Goal: Transaction & Acquisition: Purchase product/service

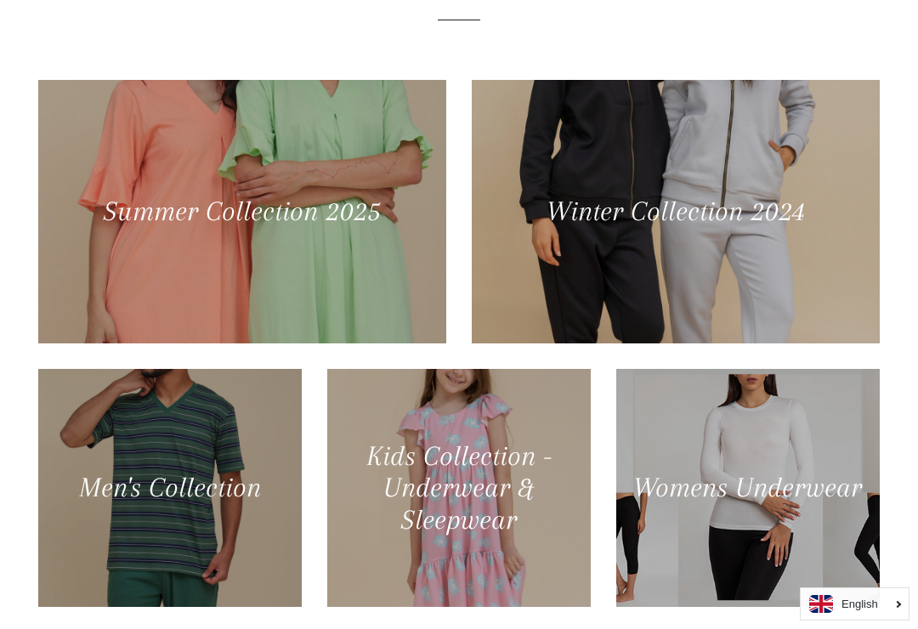
scroll to position [738, 0]
click at [715, 195] on div at bounding box center [676, 212] width 408 height 263
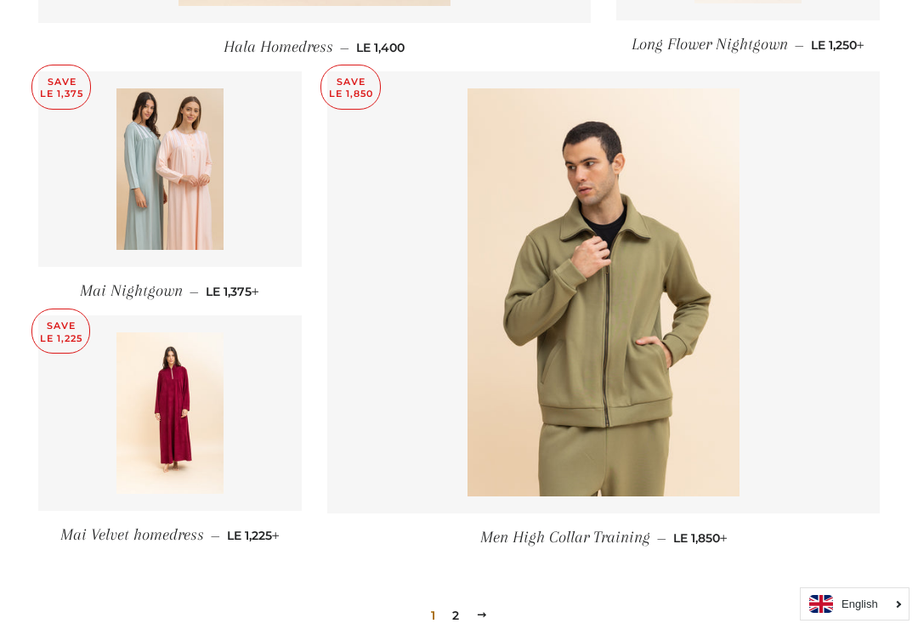
scroll to position [2163, 0]
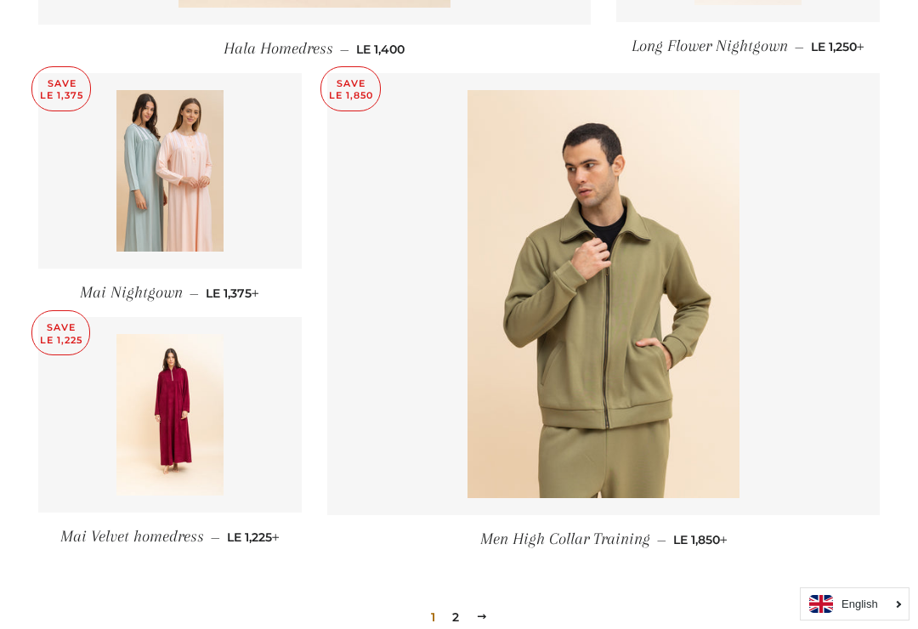
click at [190, 162] on img at bounding box center [170, 170] width 108 height 161
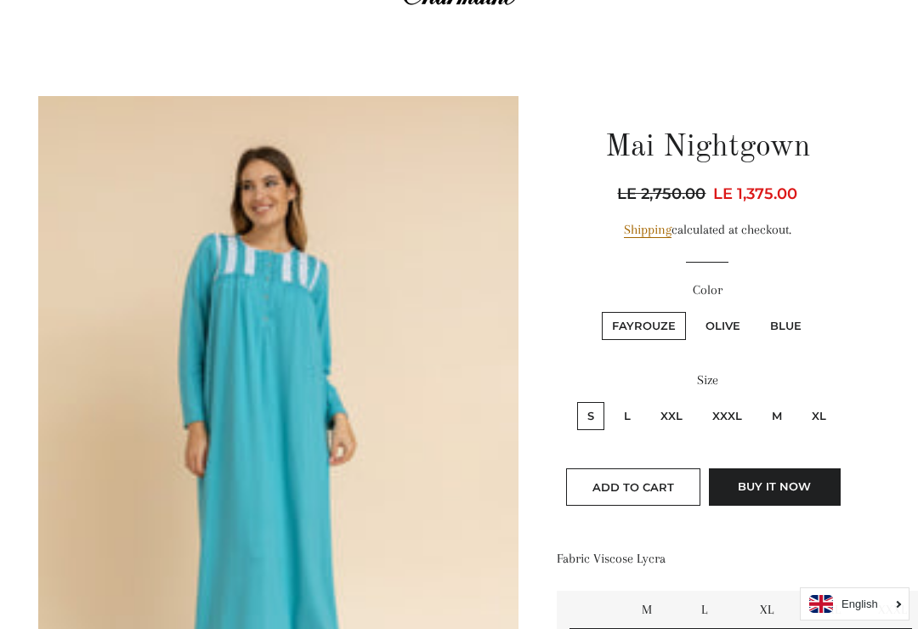
scroll to position [86, 0]
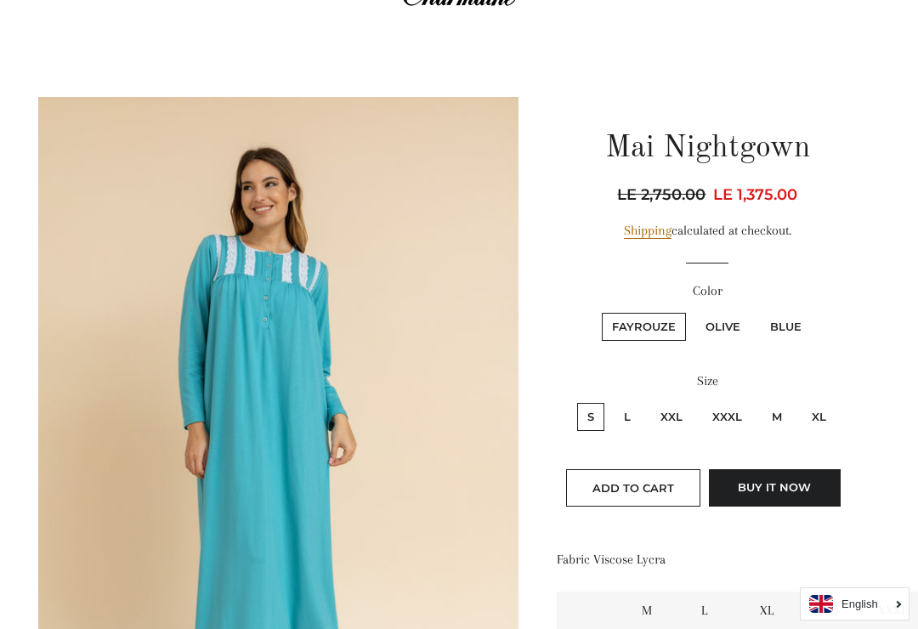
click at [728, 321] on label "Olive" at bounding box center [722, 327] width 55 height 28
click at [694, 311] on input "Olive" at bounding box center [693, 310] width 1 height 1
radio input "true"
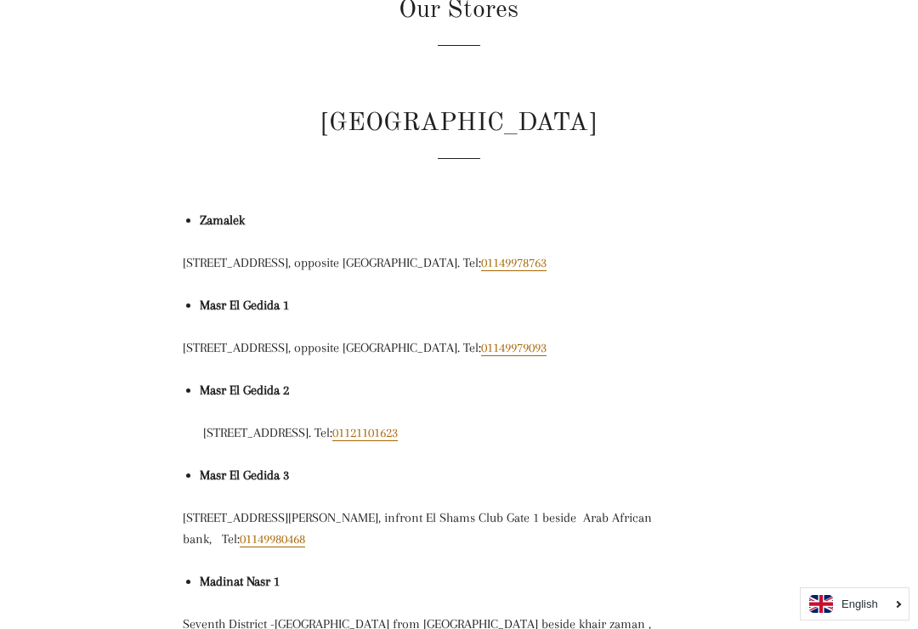
scroll to position [212, 0]
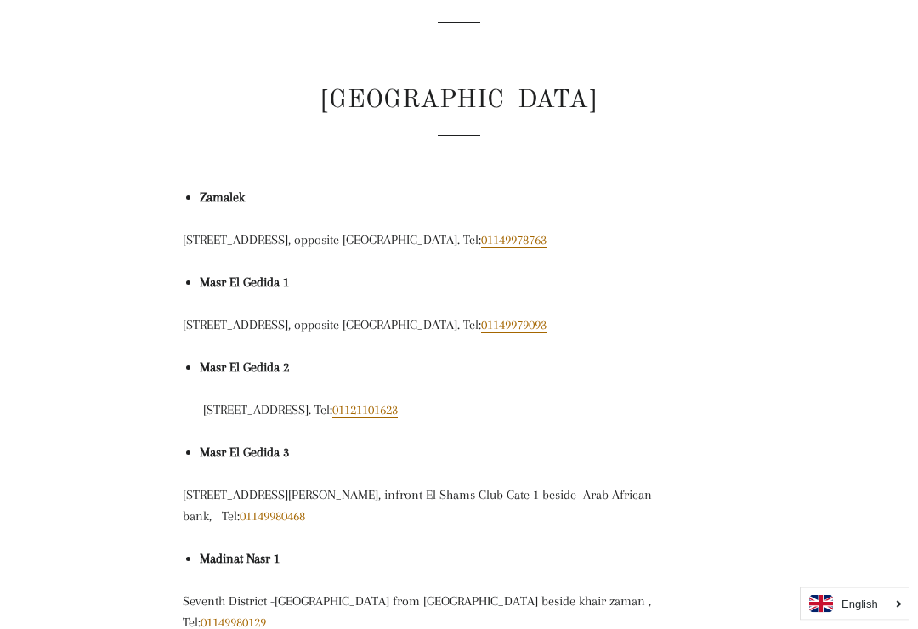
click at [228, 192] on strong "Zamalek" at bounding box center [222, 197] width 45 height 15
click at [228, 194] on strong "Zamalek" at bounding box center [222, 197] width 45 height 15
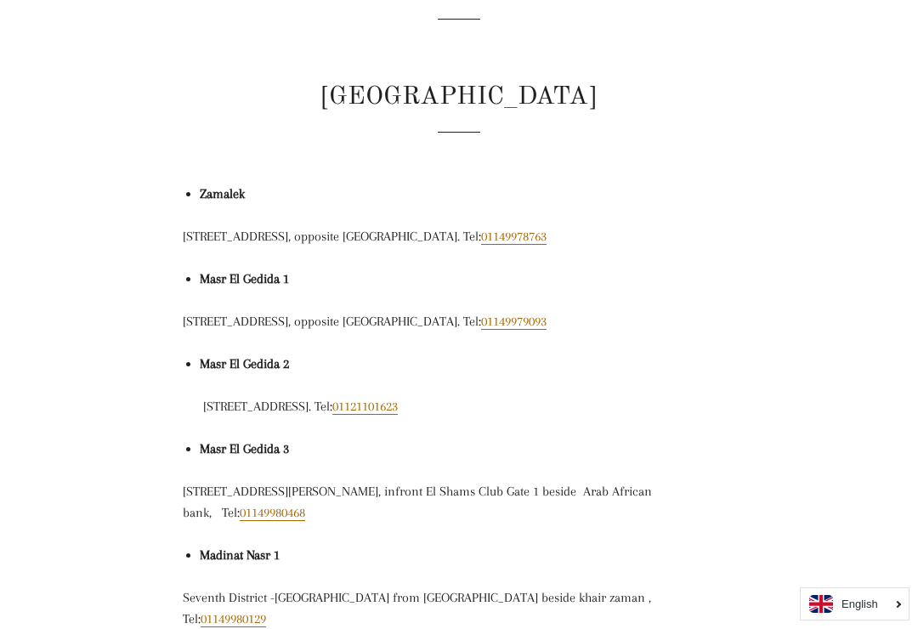
click at [280, 276] on strong "Masr El Gedida 1" at bounding box center [244, 278] width 89 height 15
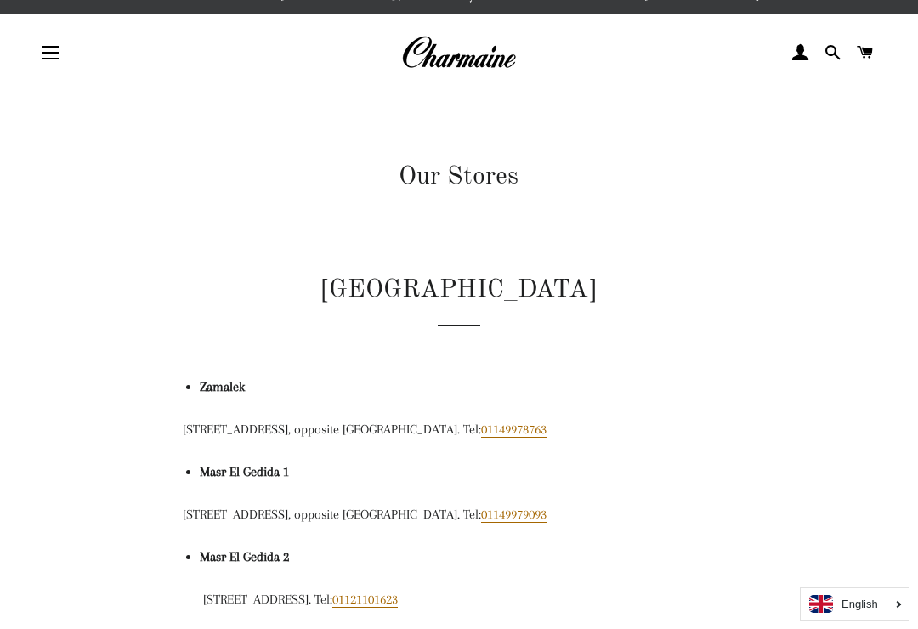
scroll to position [0, 0]
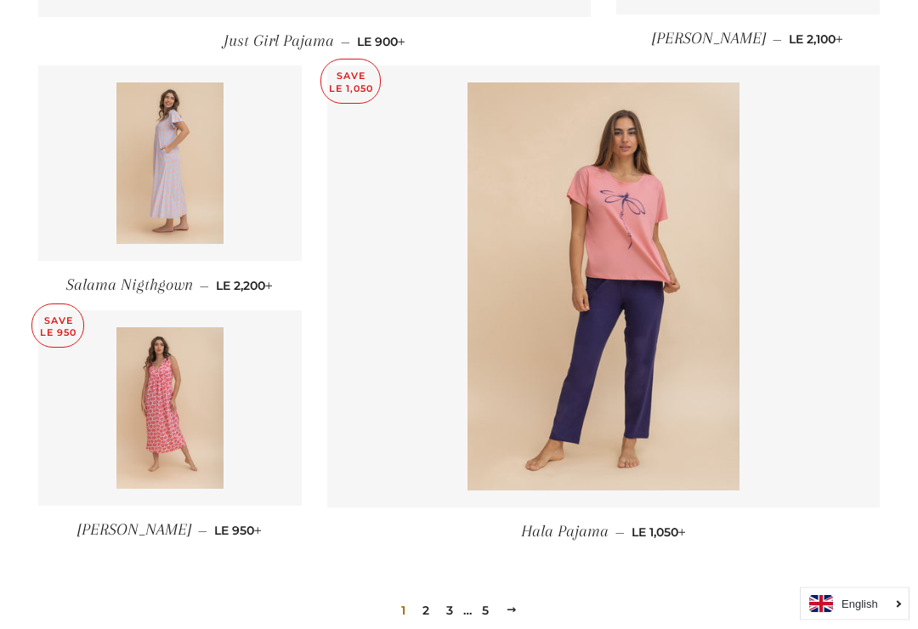
scroll to position [2133, 0]
click at [177, 187] on img at bounding box center [170, 162] width 108 height 161
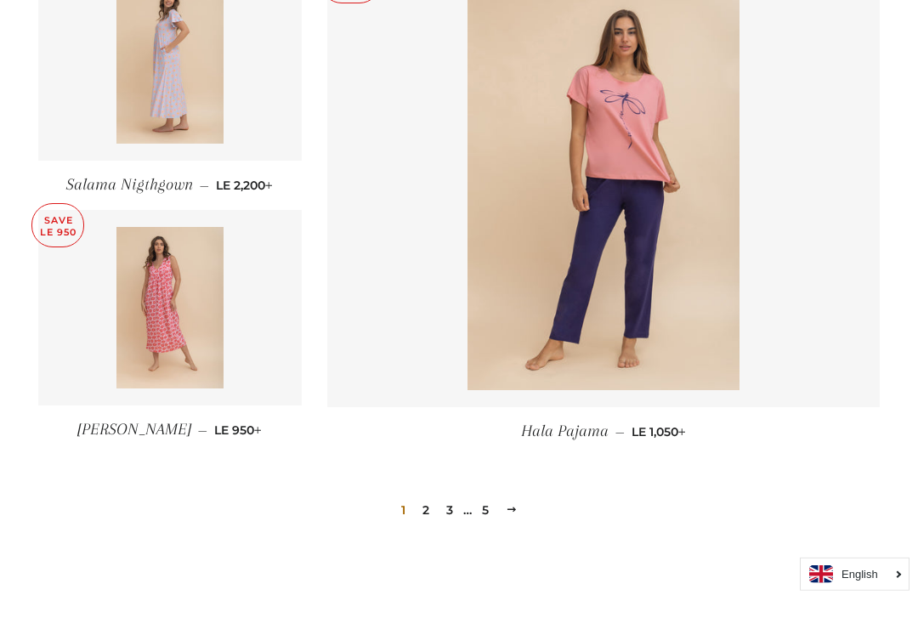
scroll to position [2372, 0]
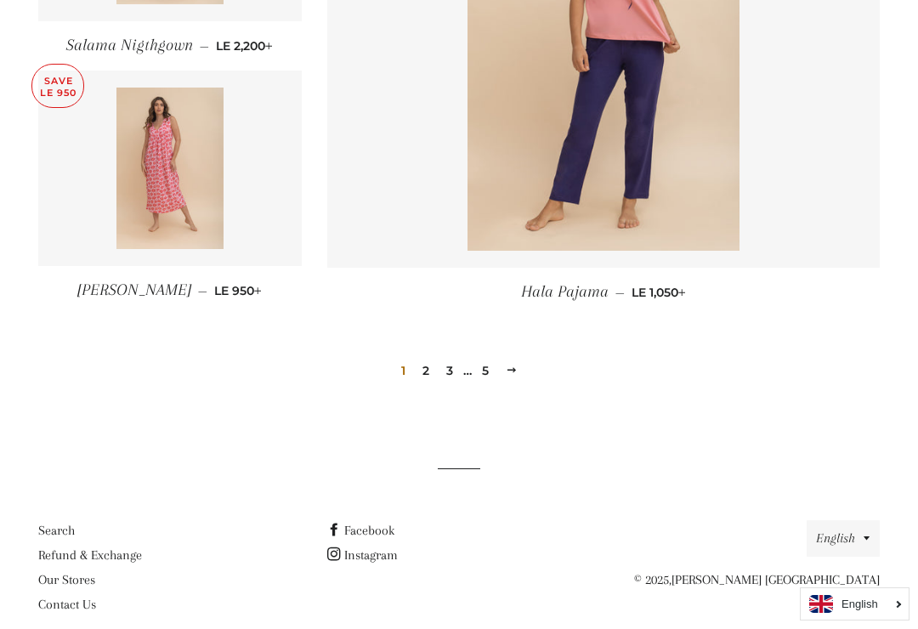
click at [429, 377] on link "2" at bounding box center [426, 370] width 20 height 25
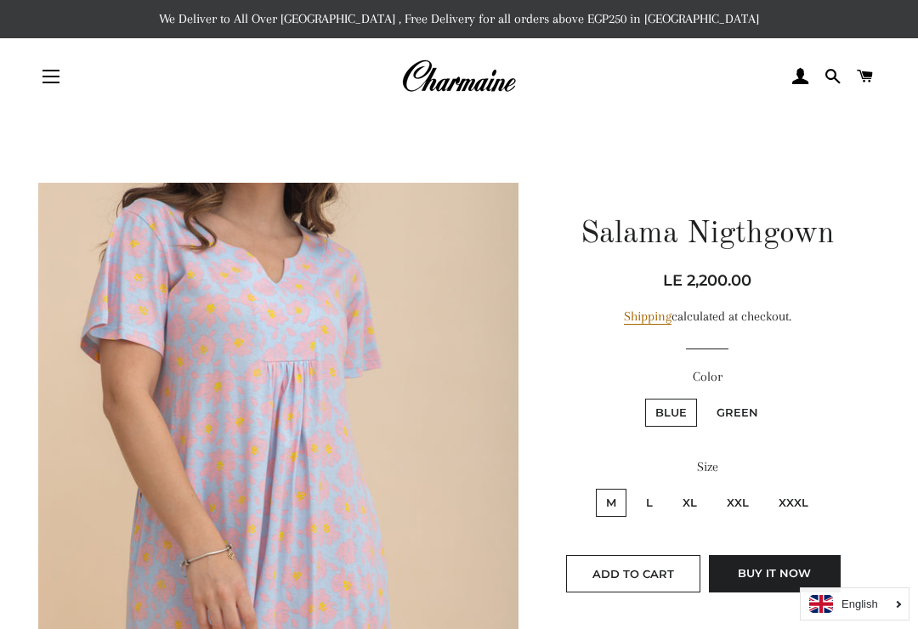
click at [736, 411] on label "Green" at bounding box center [737, 413] width 62 height 28
click at [705, 397] on input "Green" at bounding box center [704, 396] width 1 height 1
radio input "true"
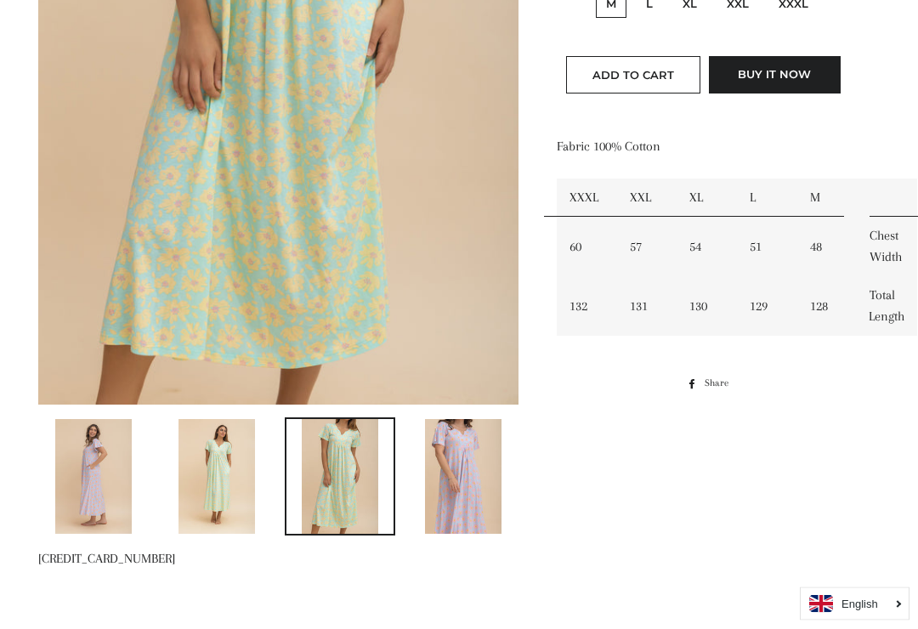
scroll to position [499, 0]
click at [465, 489] on img at bounding box center [463, 476] width 76 height 115
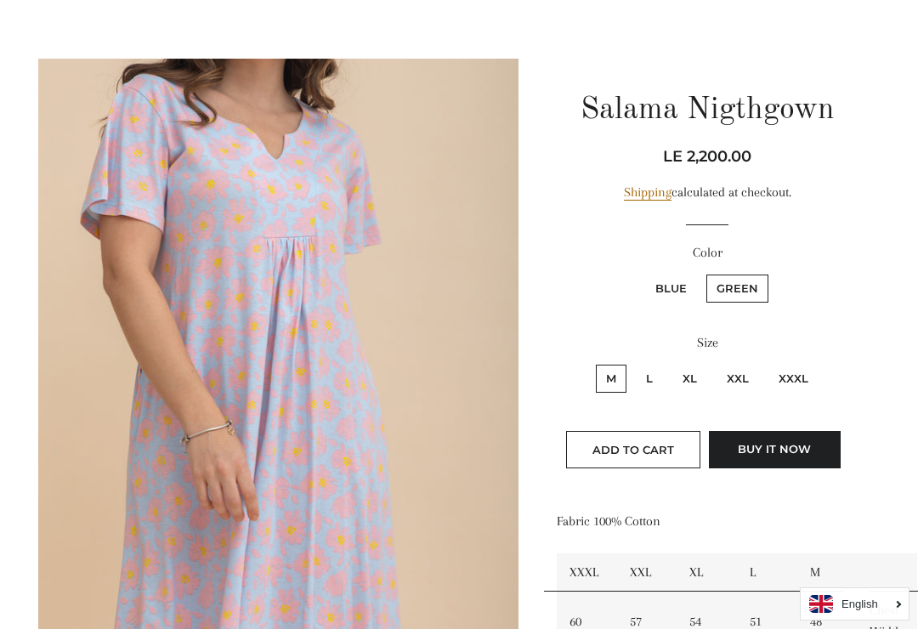
scroll to position [123, 0]
click at [744, 368] on label "XXL" at bounding box center [738, 379] width 42 height 28
click at [715, 364] on input "XXL" at bounding box center [714, 363] width 1 height 1
radio input "true"
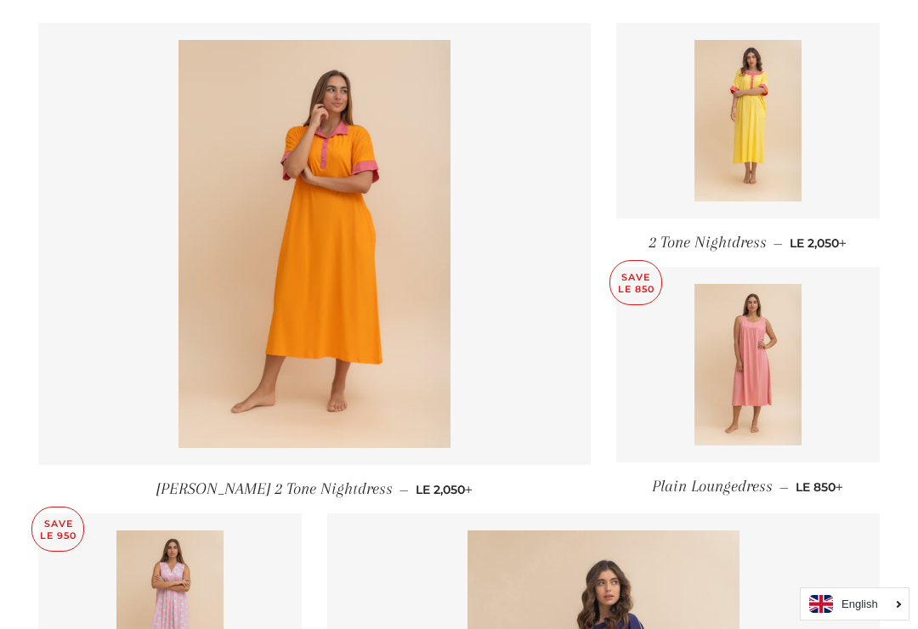
scroll to position [705, 0]
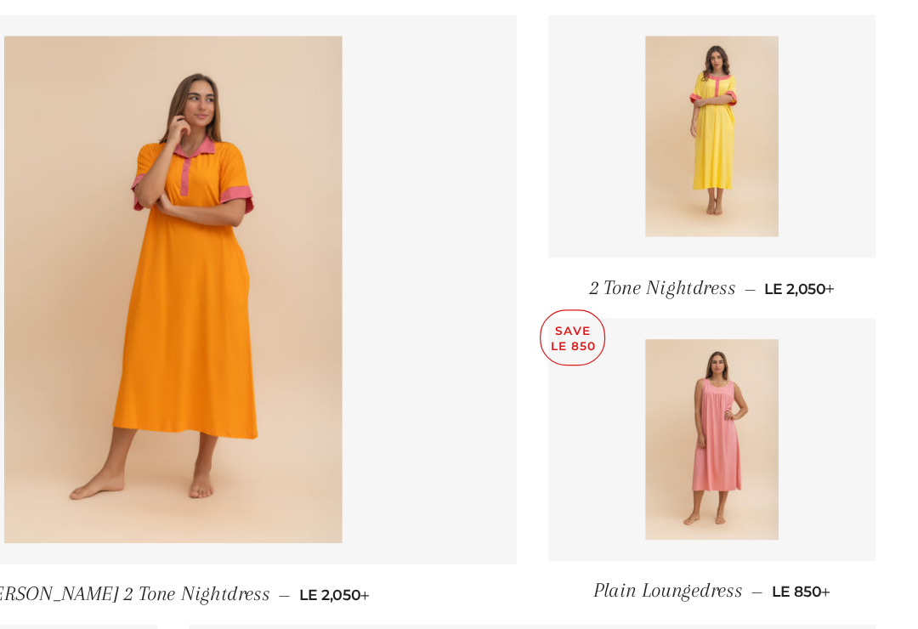
click at [694, 110] on img at bounding box center [748, 118] width 108 height 161
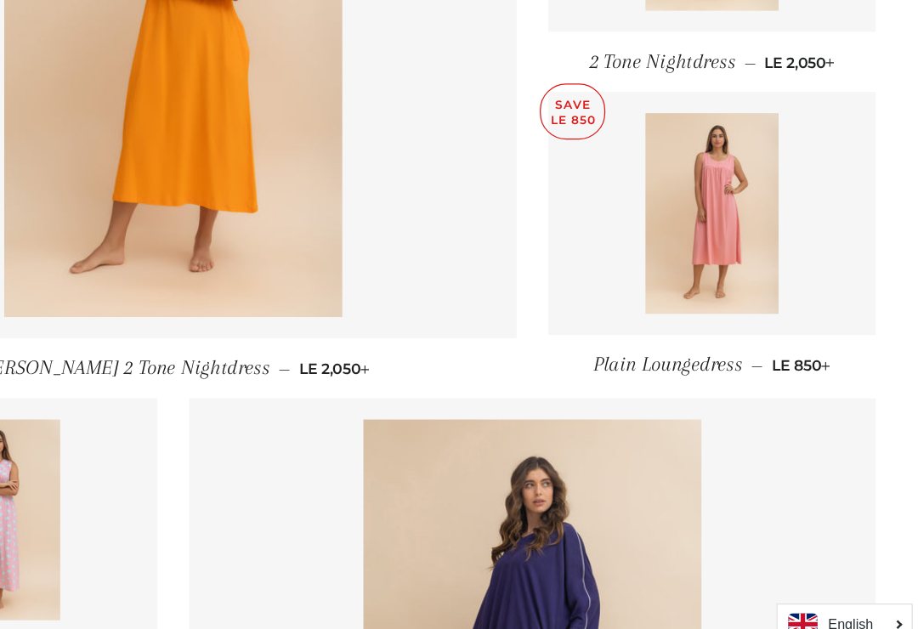
scroll to position [814, 0]
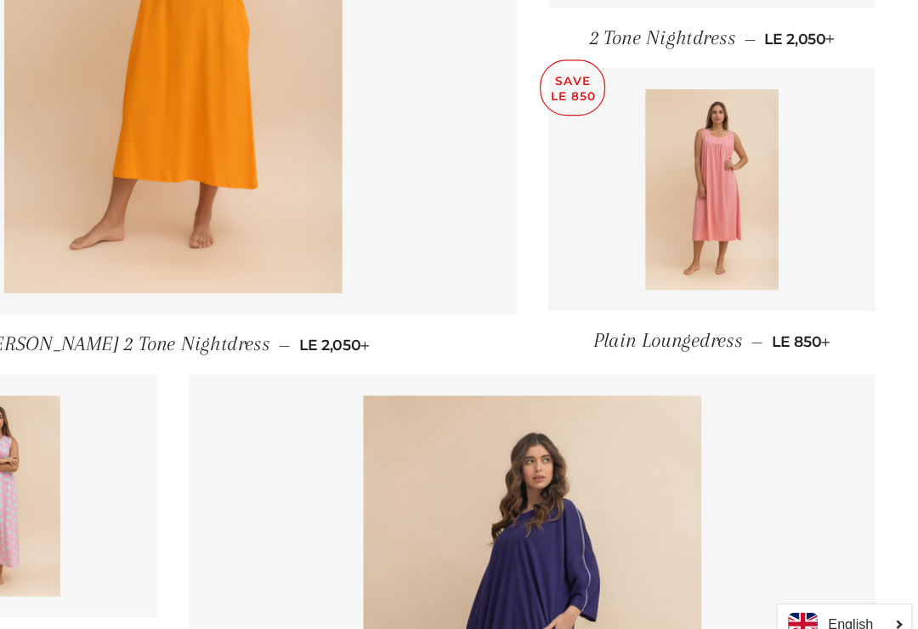
click at [694, 173] on img at bounding box center [748, 253] width 108 height 161
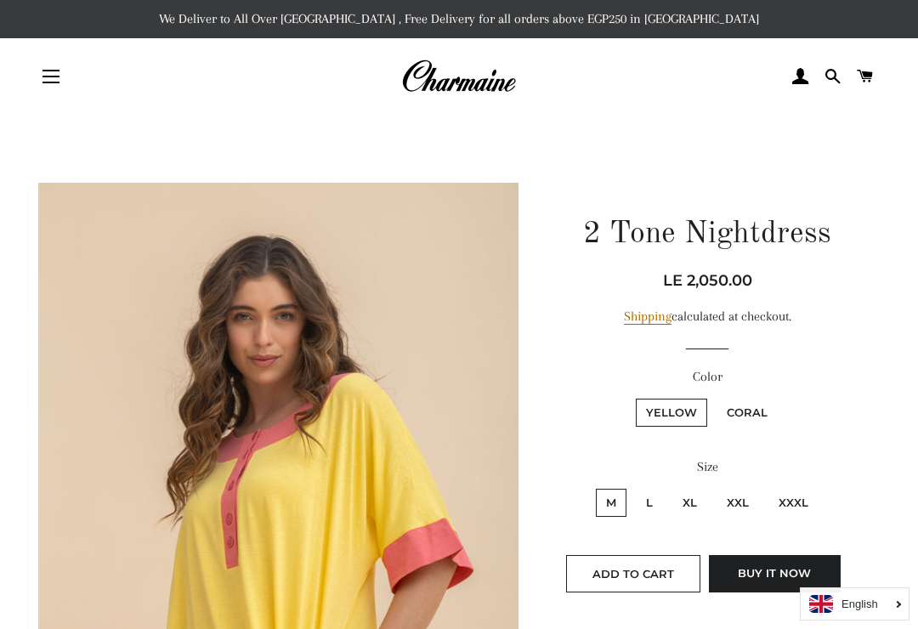
click at [757, 412] on label "Coral" at bounding box center [747, 413] width 61 height 28
click at [715, 397] on input "Coral" at bounding box center [714, 396] width 1 height 1
radio input "true"
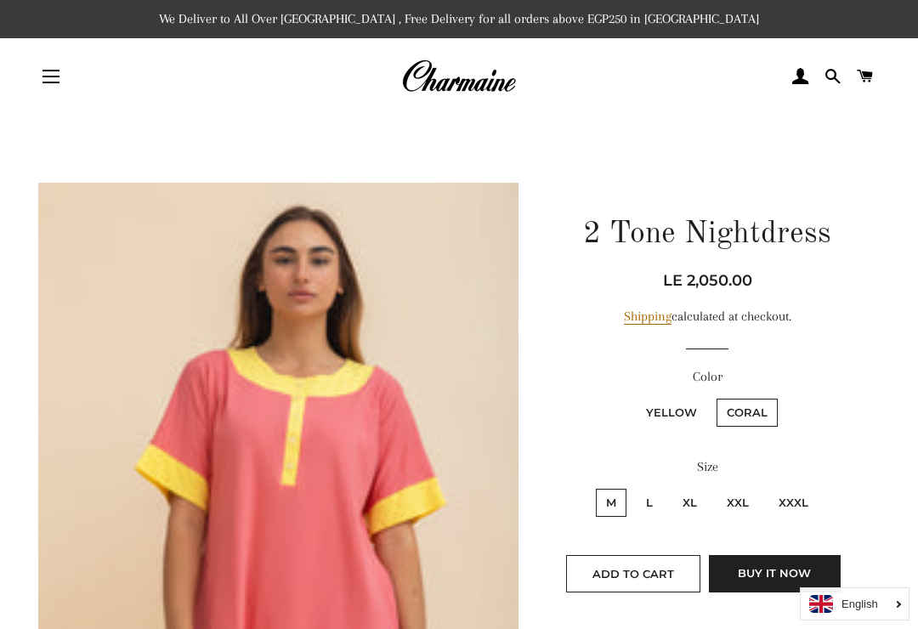
scroll to position [3, 0]
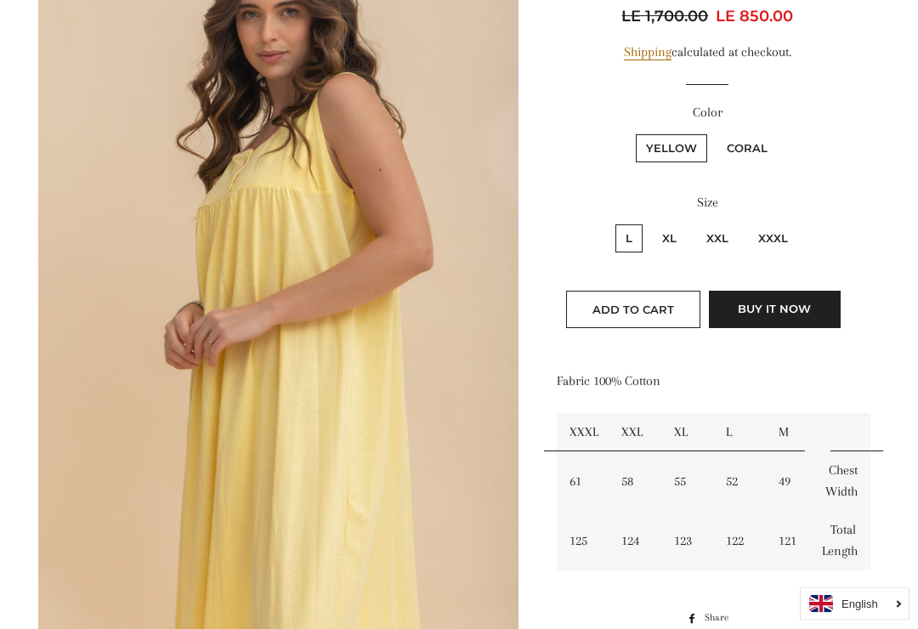
scroll to position [266, 0]
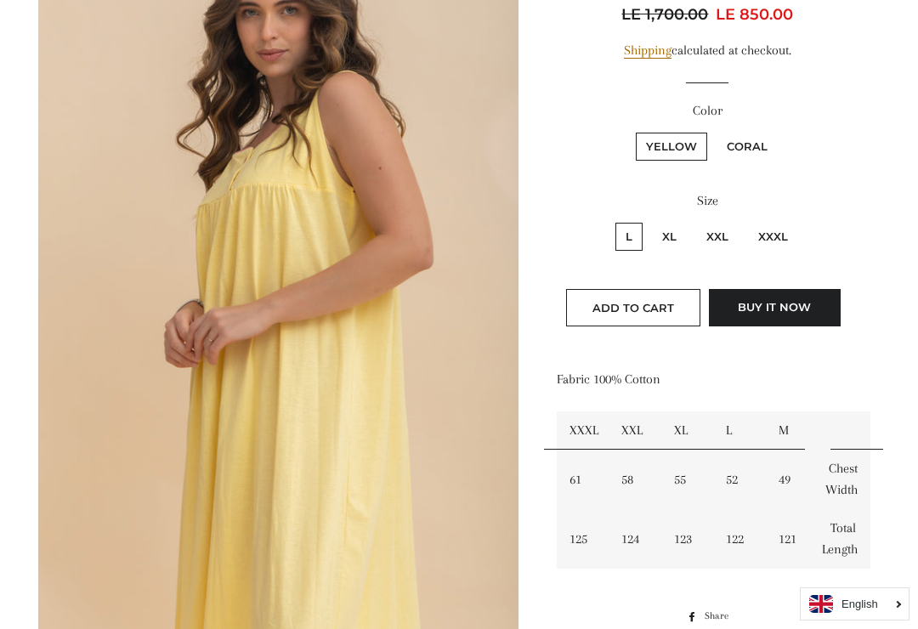
click at [745, 139] on label "Coral" at bounding box center [747, 147] width 61 height 28
click at [715, 131] on input "Coral" at bounding box center [714, 130] width 1 height 1
radio input "true"
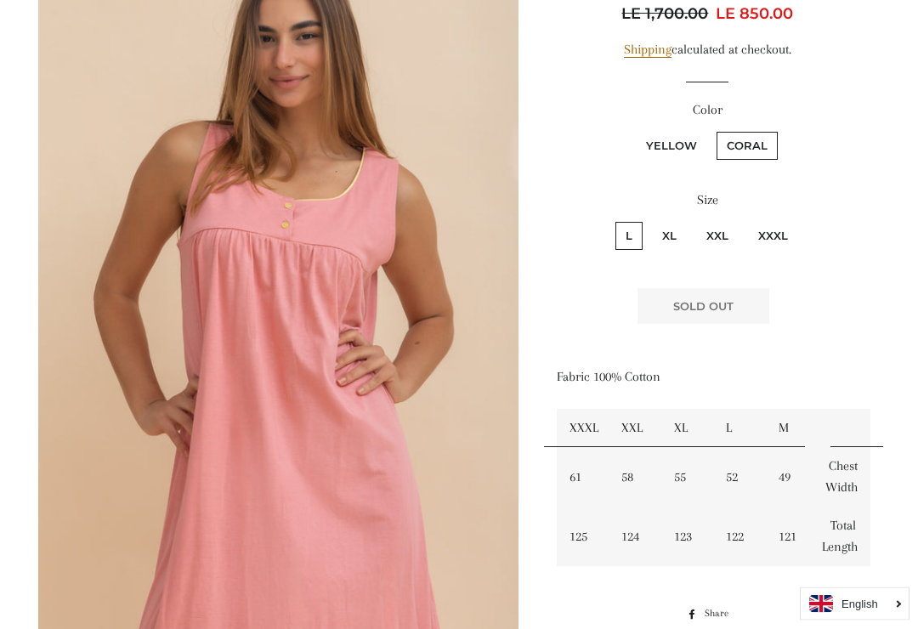
scroll to position [297, 0]
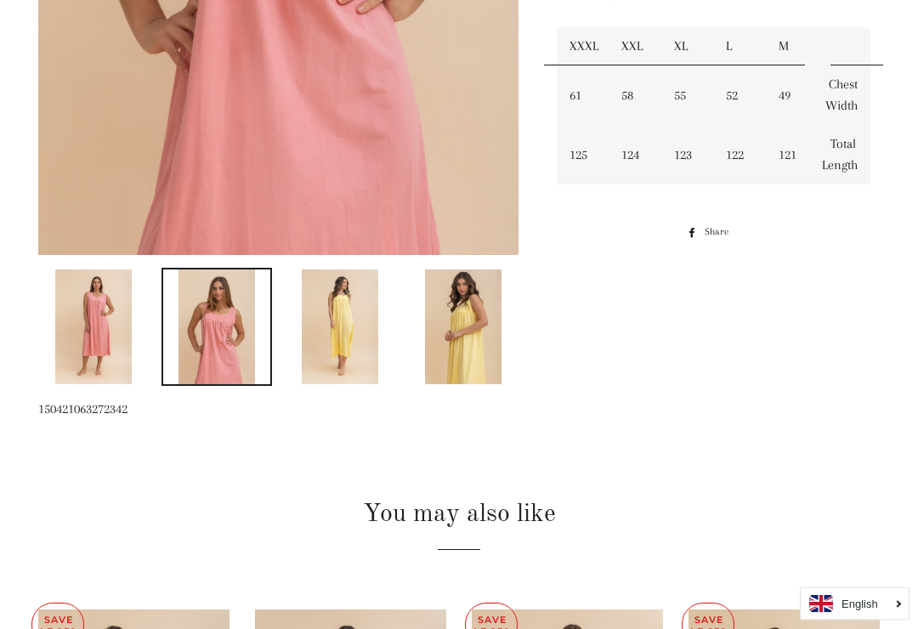
click at [477, 326] on img at bounding box center [463, 327] width 76 height 115
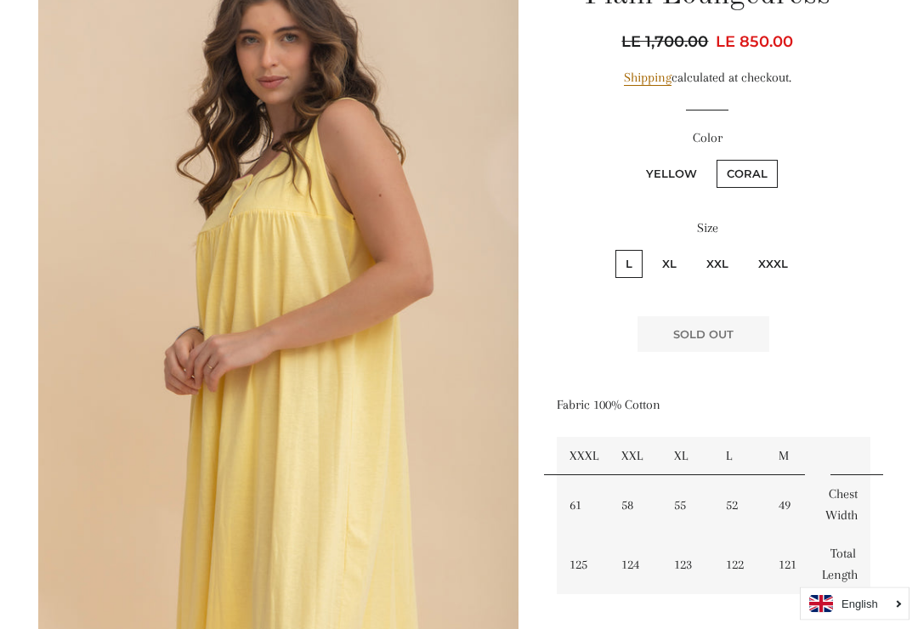
scroll to position [180, 0]
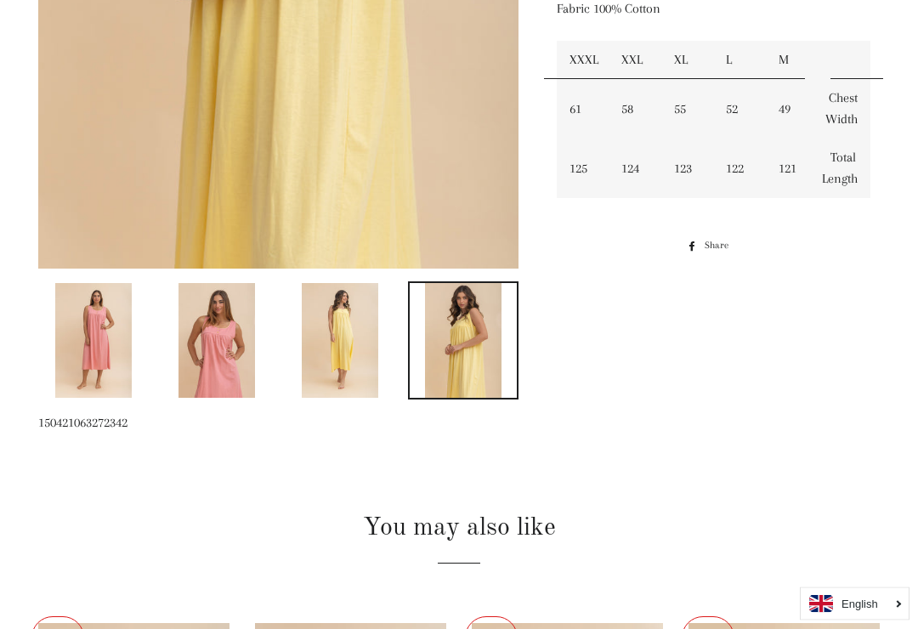
click at [229, 355] on img at bounding box center [216, 341] width 76 height 115
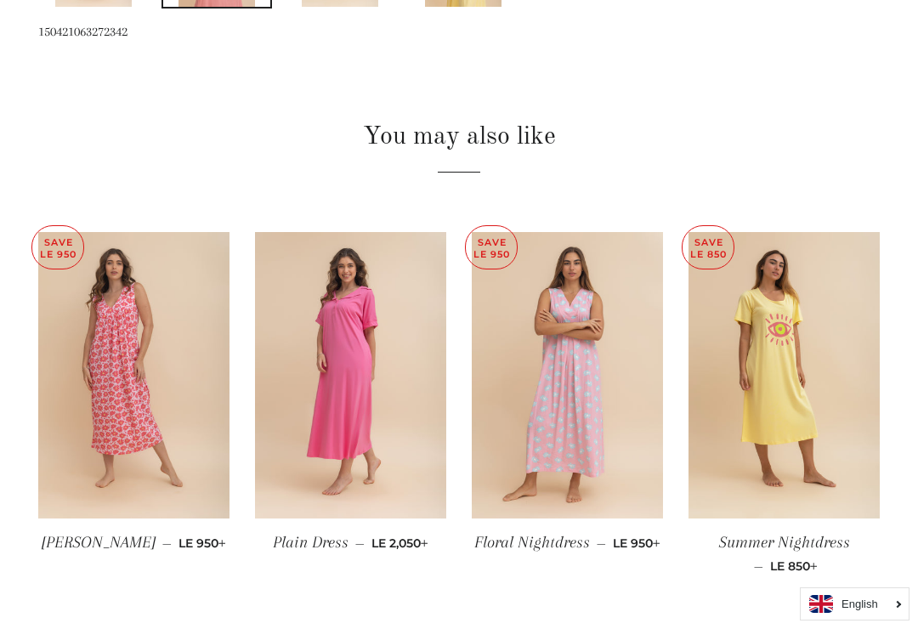
scroll to position [1085, 0]
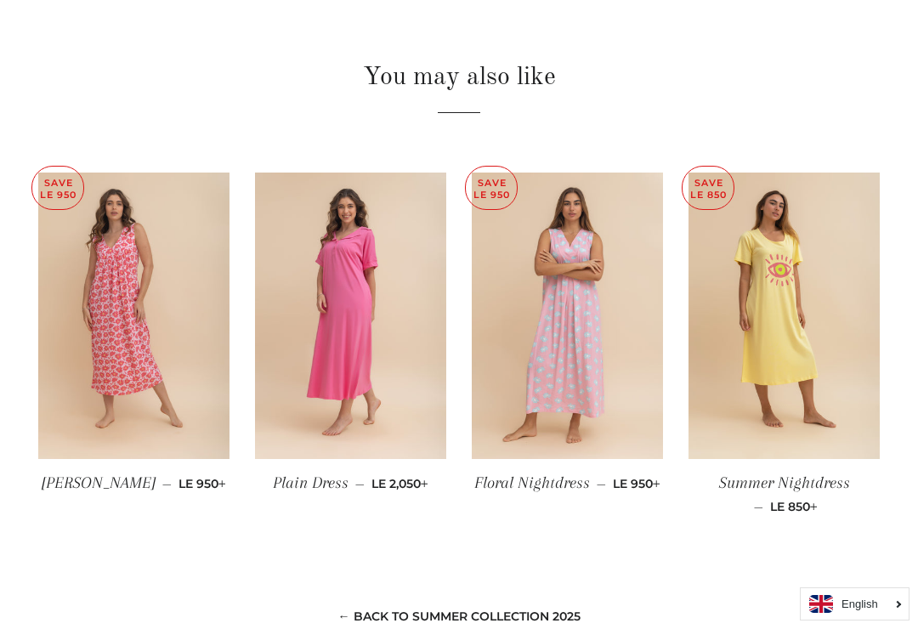
click at [581, 361] on img at bounding box center [567, 316] width 191 height 287
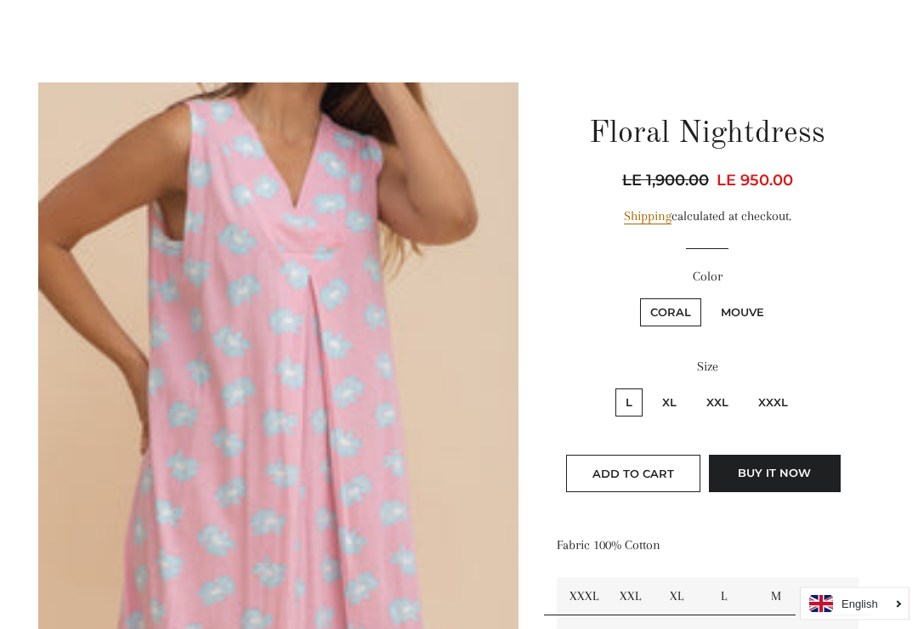
scroll to position [105, 0]
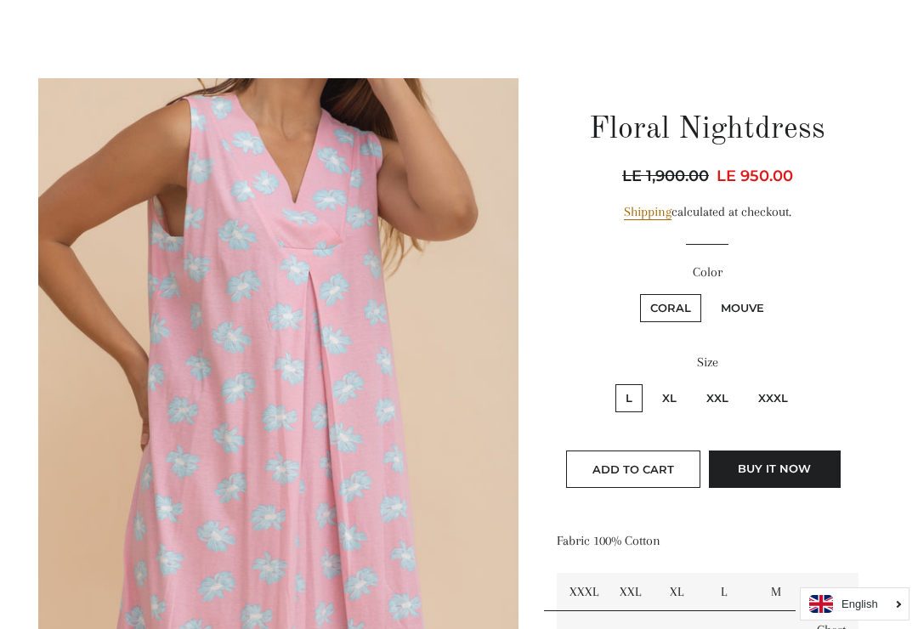
click at [745, 303] on label "Mouve" at bounding box center [743, 308] width 64 height 28
click at [709, 292] on input "Mouve" at bounding box center [708, 292] width 1 height 1
radio input "true"
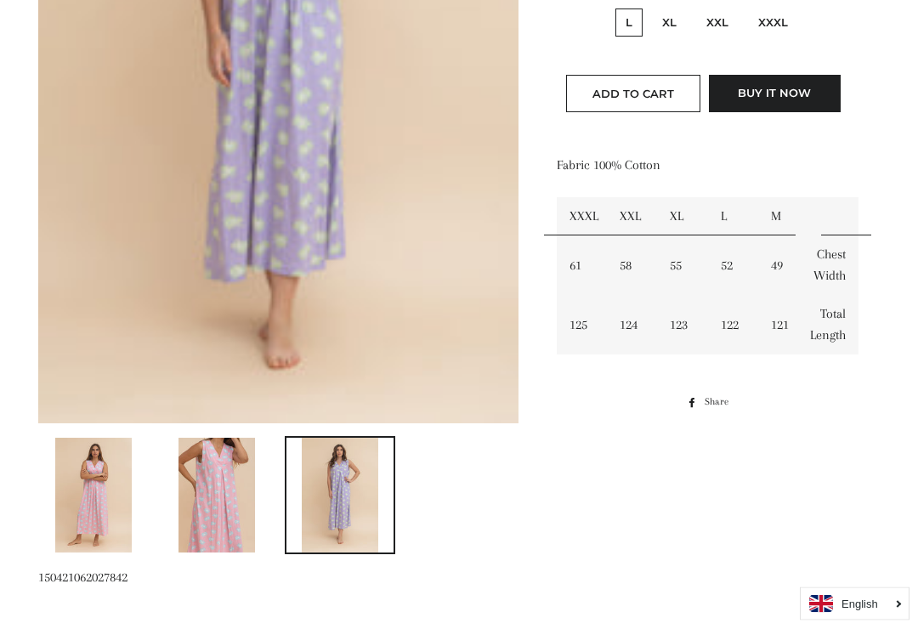
scroll to position [480, 0]
click at [212, 505] on img at bounding box center [216, 495] width 76 height 115
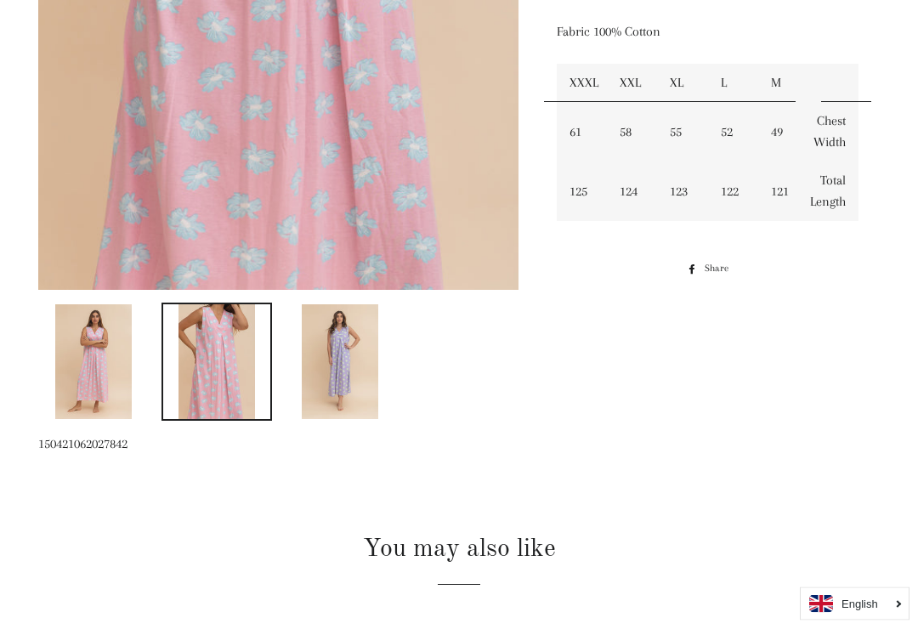
scroll to position [626, 0]
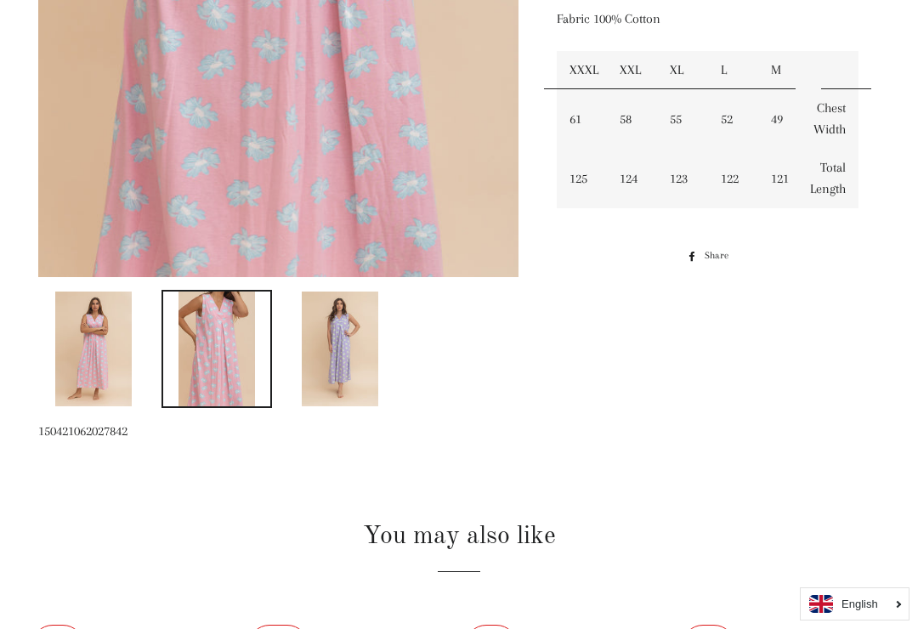
click at [95, 358] on img at bounding box center [93, 349] width 76 height 115
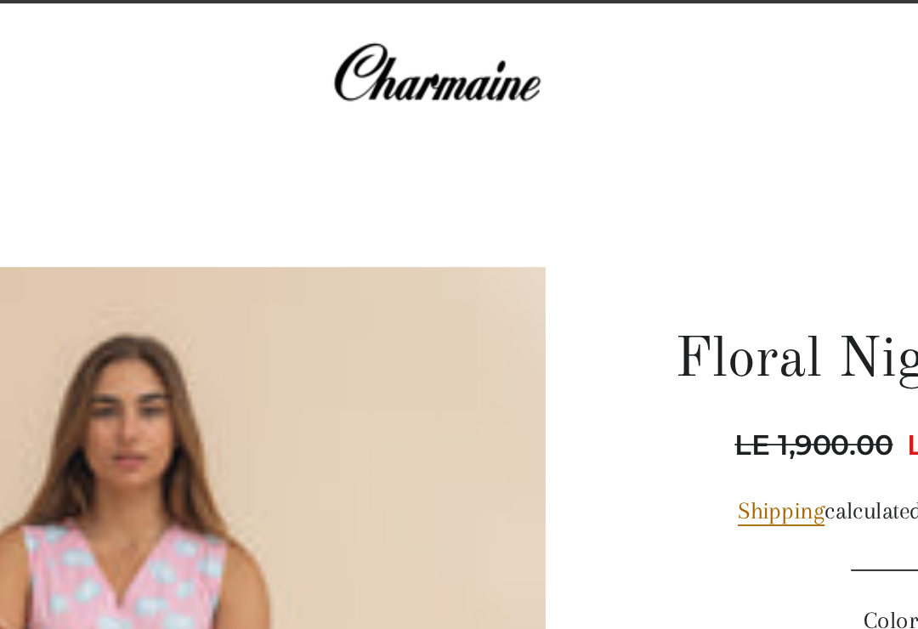
scroll to position [0, 0]
